Goal: Information Seeking & Learning: Learn about a topic

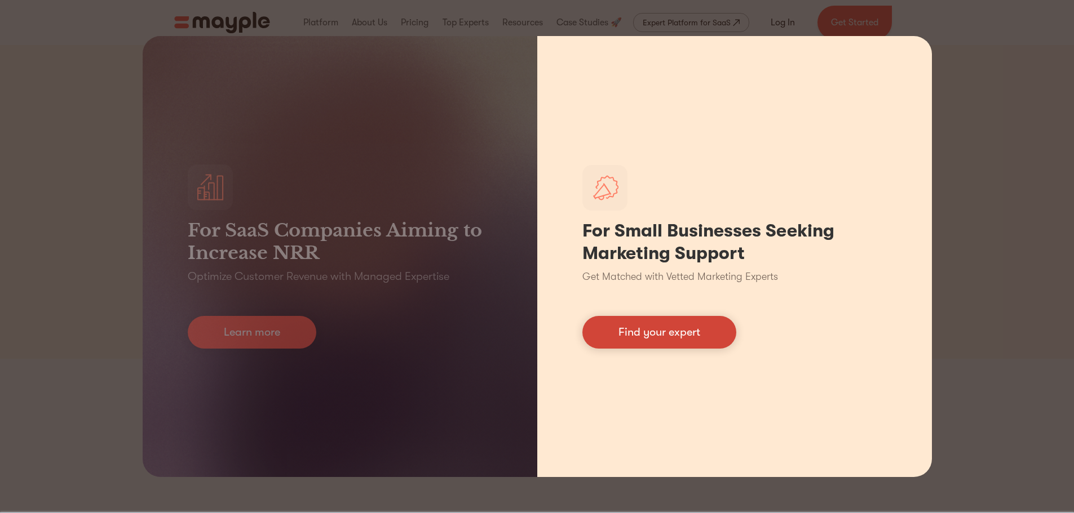
click at [659, 336] on link "Find your expert" at bounding box center [659, 332] width 154 height 33
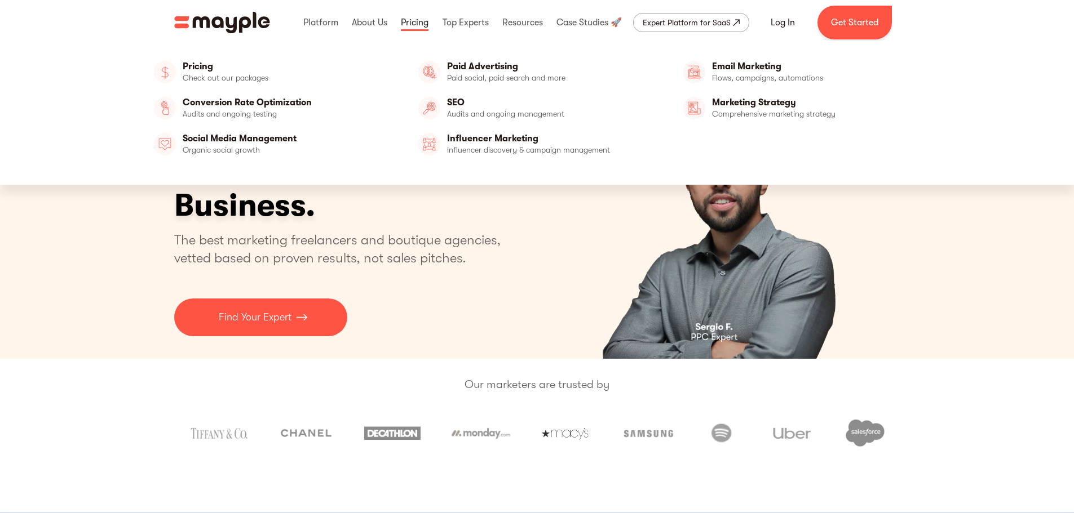
click at [409, 21] on link at bounding box center [414, 23] width 33 height 36
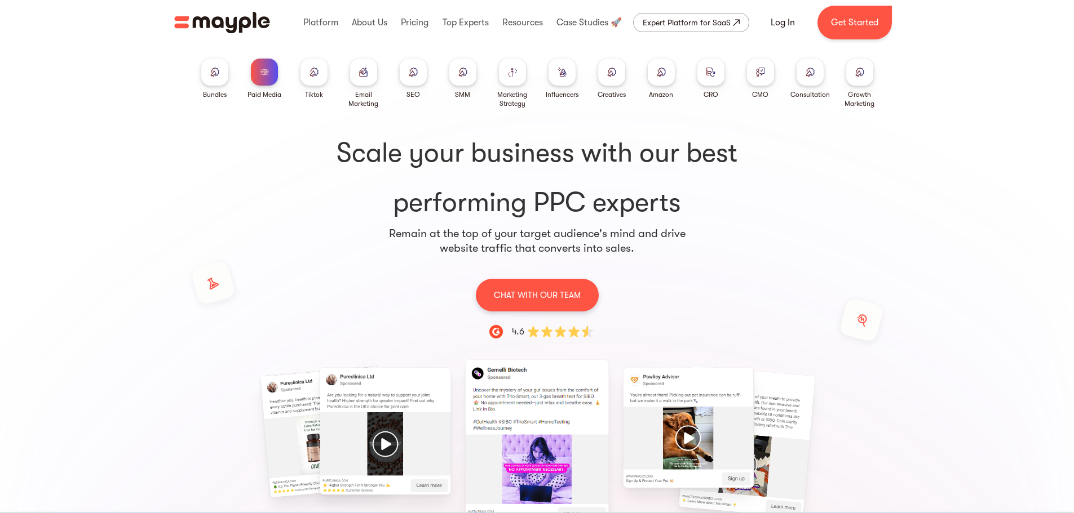
click at [402, 70] on div at bounding box center [413, 72] width 27 height 27
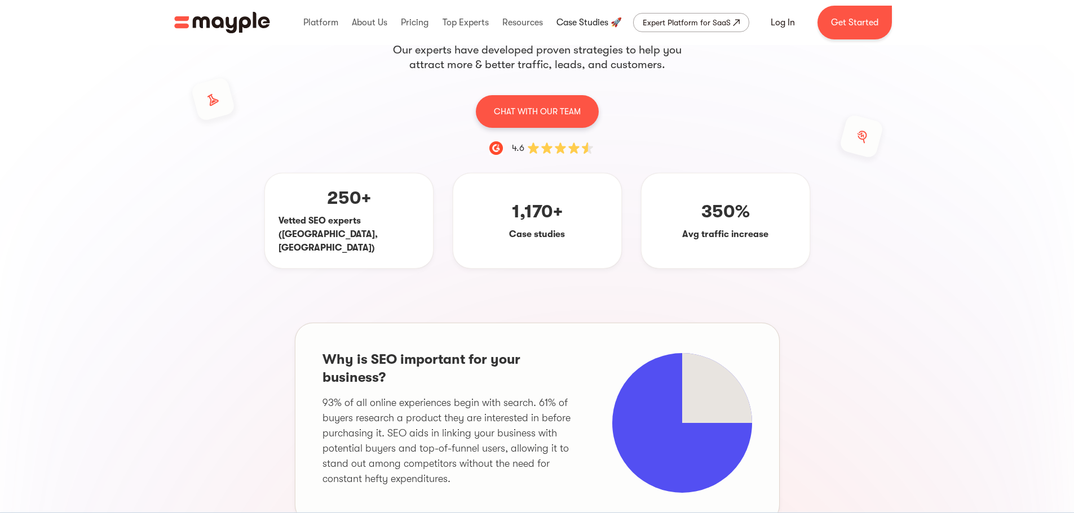
scroll to position [56, 0]
